Goal: Information Seeking & Learning: Learn about a topic

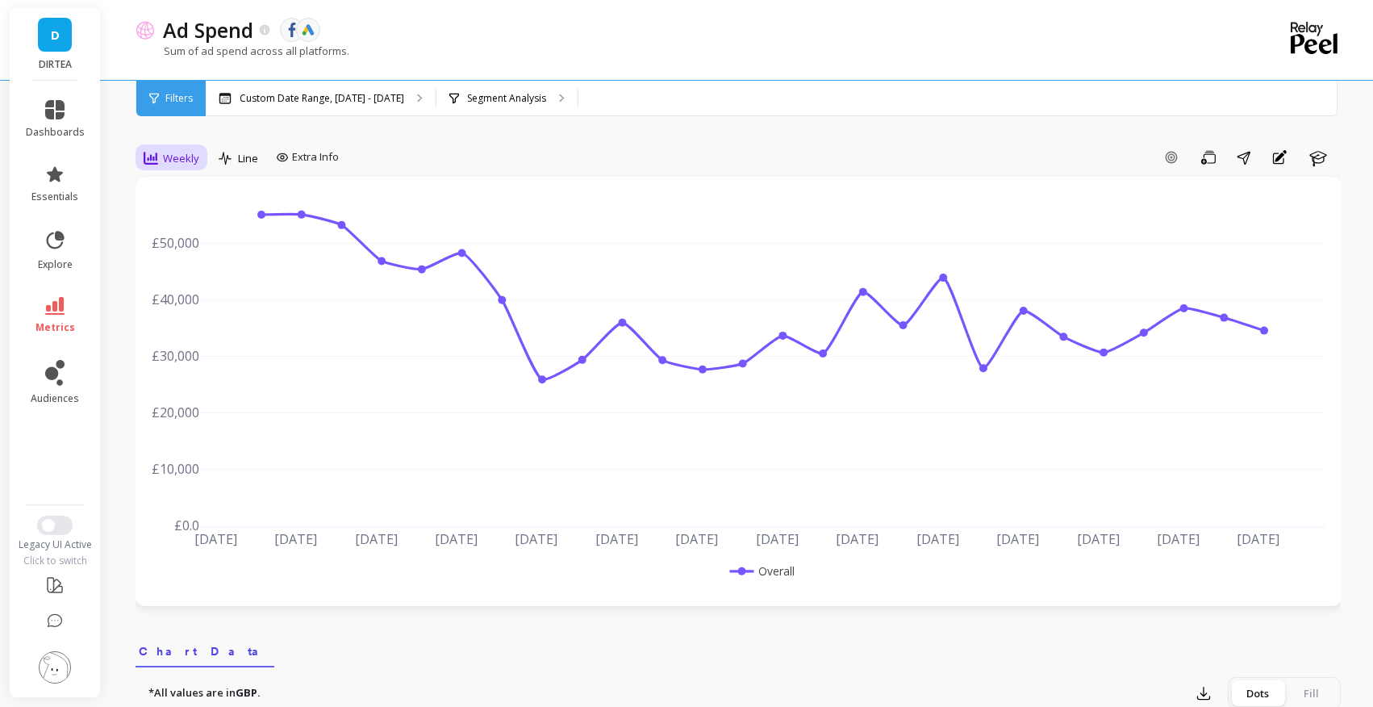
click at [171, 157] on span "Weekly" at bounding box center [181, 158] width 36 height 15
click at [187, 287] on div "Monthly" at bounding box center [195, 286] width 92 height 15
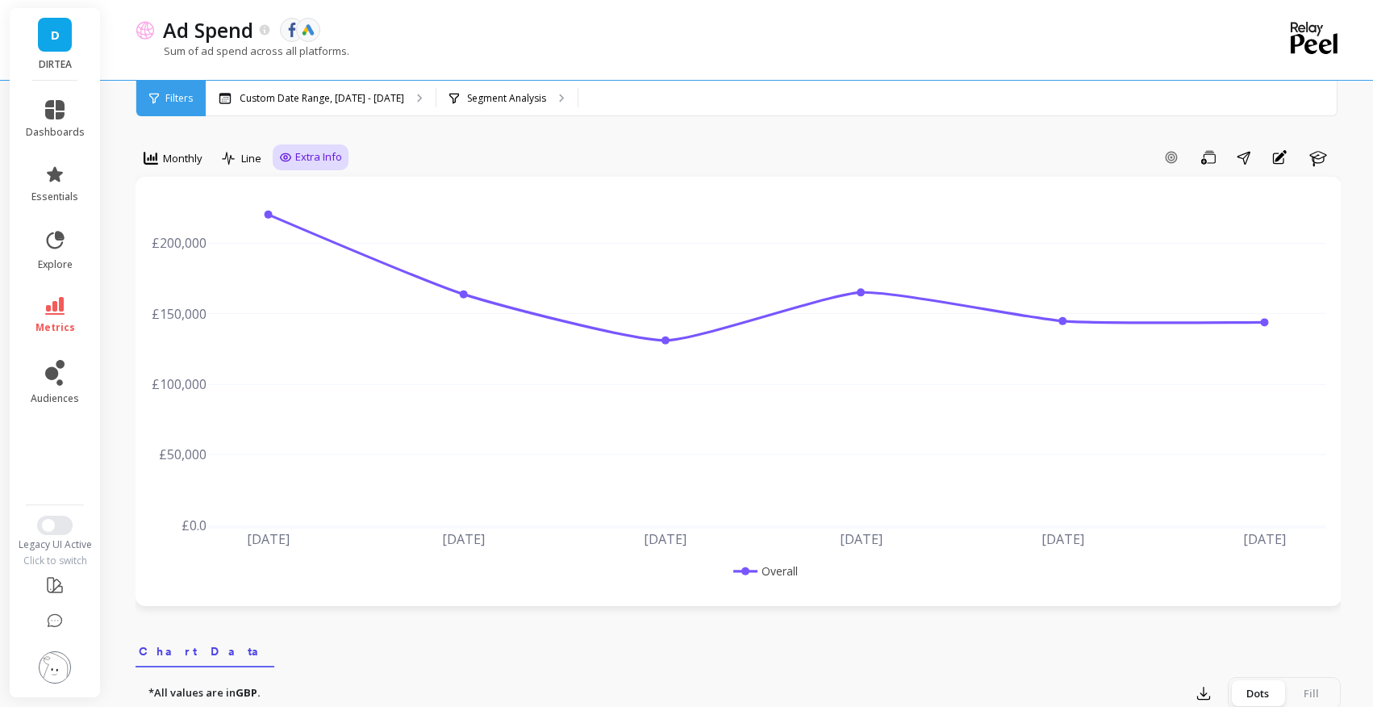
click at [307, 147] on div "Extra Info" at bounding box center [311, 157] width 76 height 26
click at [305, 157] on span "Extra Info" at bounding box center [318, 157] width 47 height 16
click at [304, 250] on input "Values" at bounding box center [314, 252] width 56 height 16
checkbox input "true"
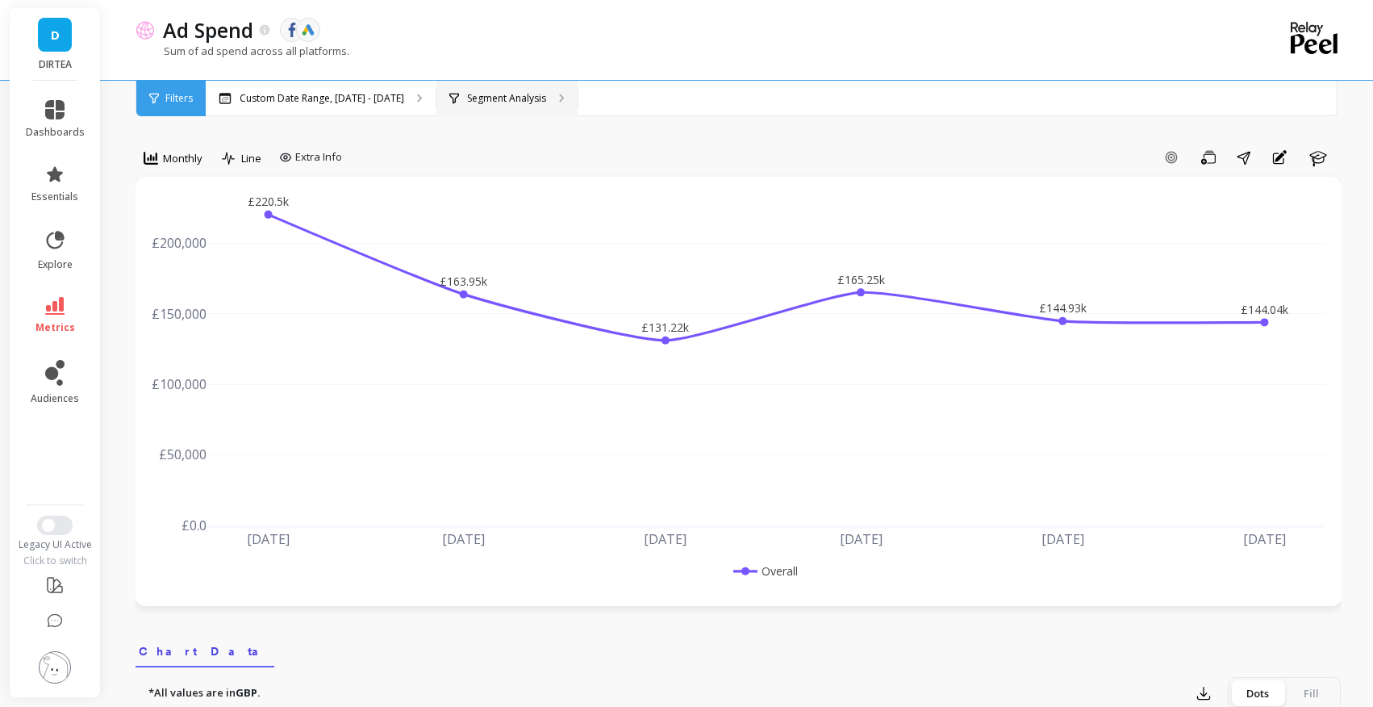
click at [500, 98] on p "Segment Analysis" at bounding box center [506, 98] width 79 height 13
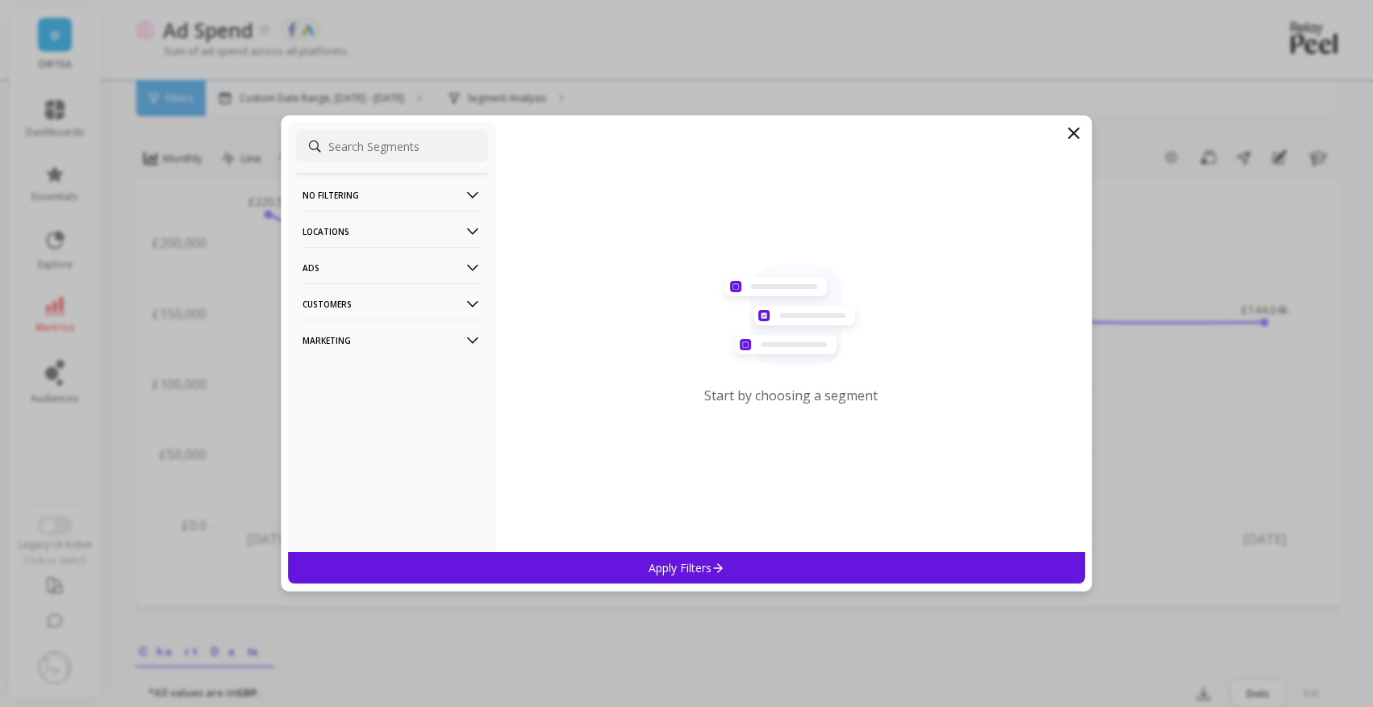
click at [457, 266] on p "Ads" at bounding box center [392, 267] width 179 height 41
click at [407, 429] on p "Customers" at bounding box center [392, 431] width 179 height 41
click at [414, 468] on p "Marketing" at bounding box center [392, 468] width 179 height 41
click at [450, 267] on p "Ads" at bounding box center [392, 267] width 179 height 41
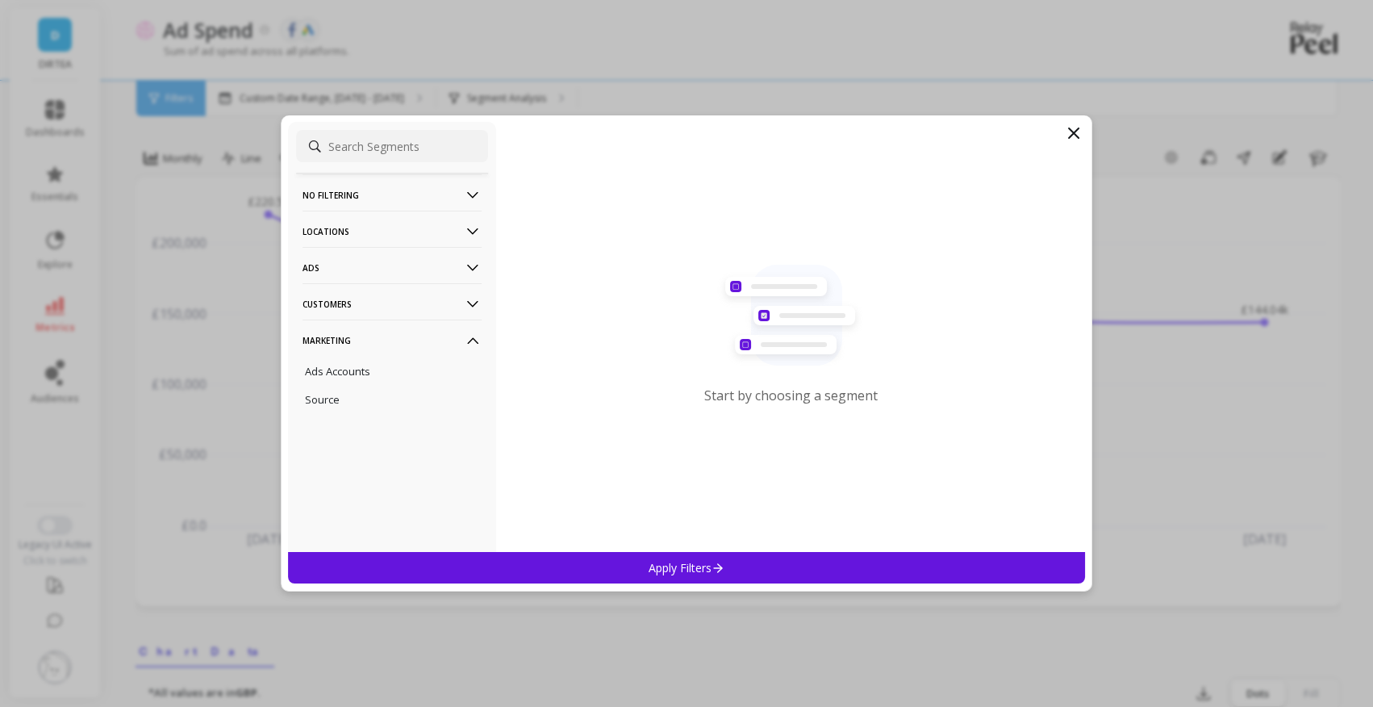
click at [410, 240] on p "Locations" at bounding box center [392, 231] width 179 height 41
click at [378, 261] on div "Countries" at bounding box center [392, 262] width 192 height 26
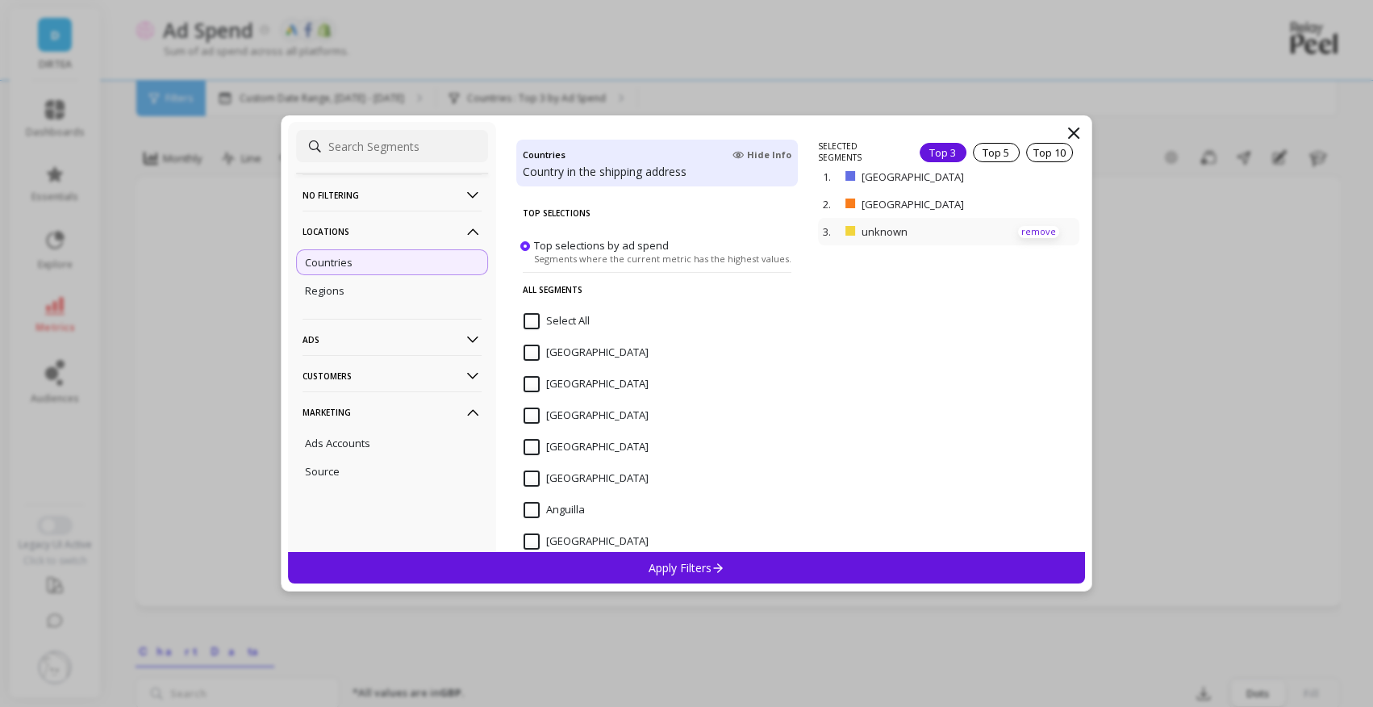
click at [1034, 226] on p "remove" at bounding box center [1038, 232] width 41 height 12
click at [708, 559] on div "Apply Filters" at bounding box center [686, 567] width 797 height 31
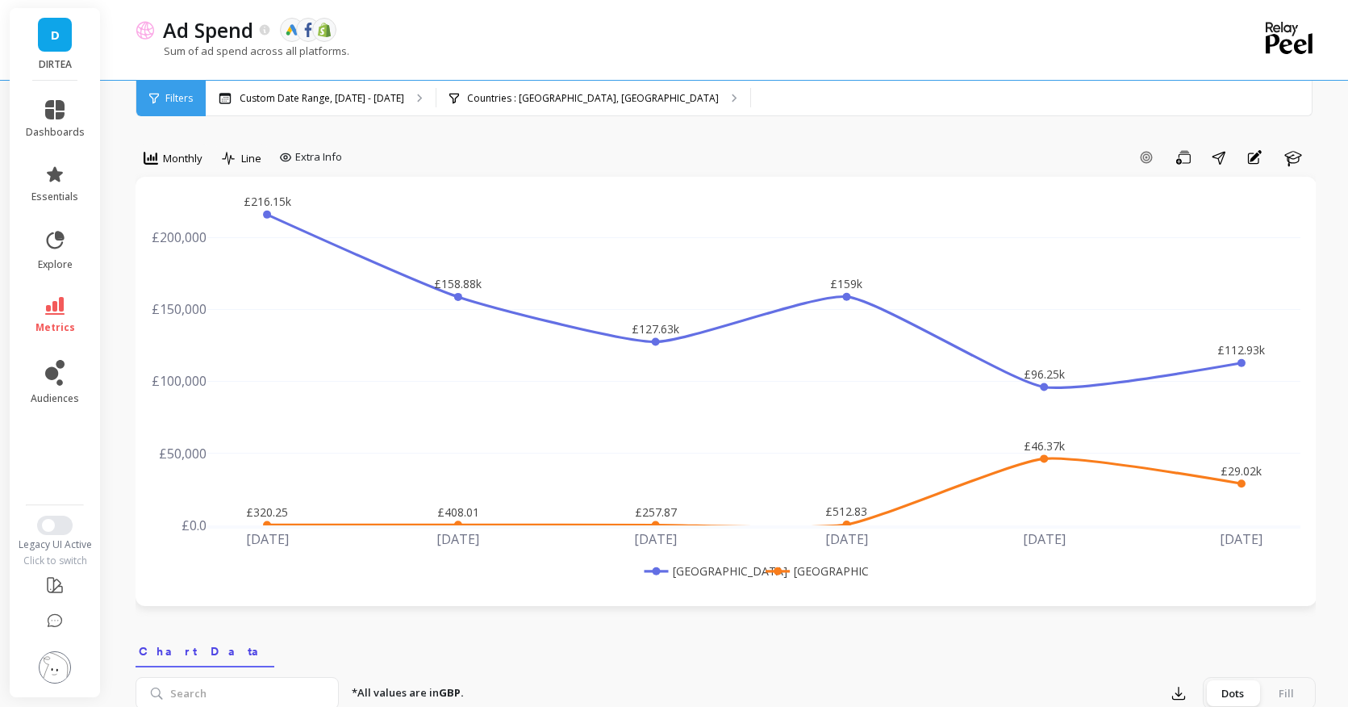
click at [637, 161] on div "Add Goal Save Share Annotations Learn" at bounding box center [832, 157] width 967 height 26
